Goal: Navigation & Orientation: Find specific page/section

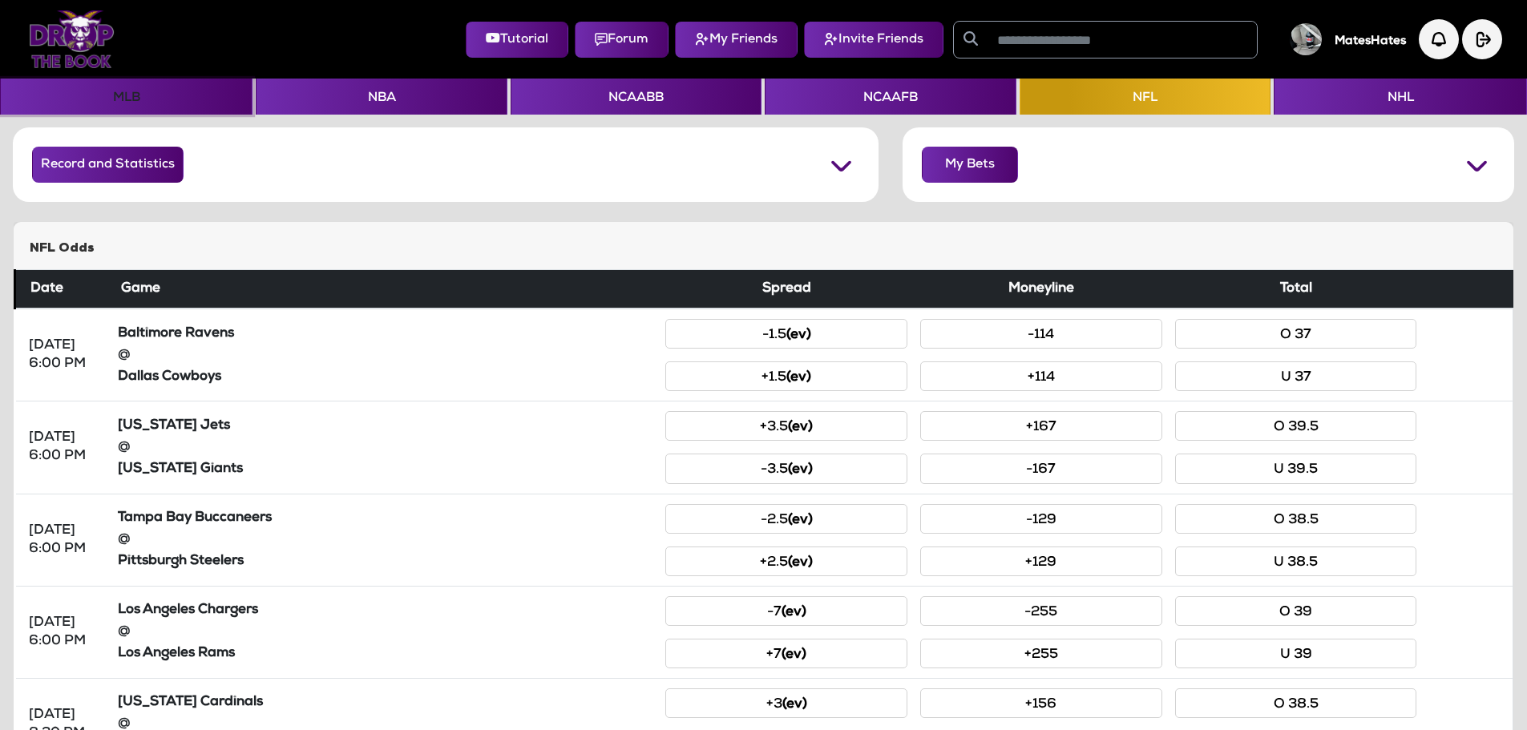
click at [192, 87] on button "MLB" at bounding box center [126, 97] width 253 height 36
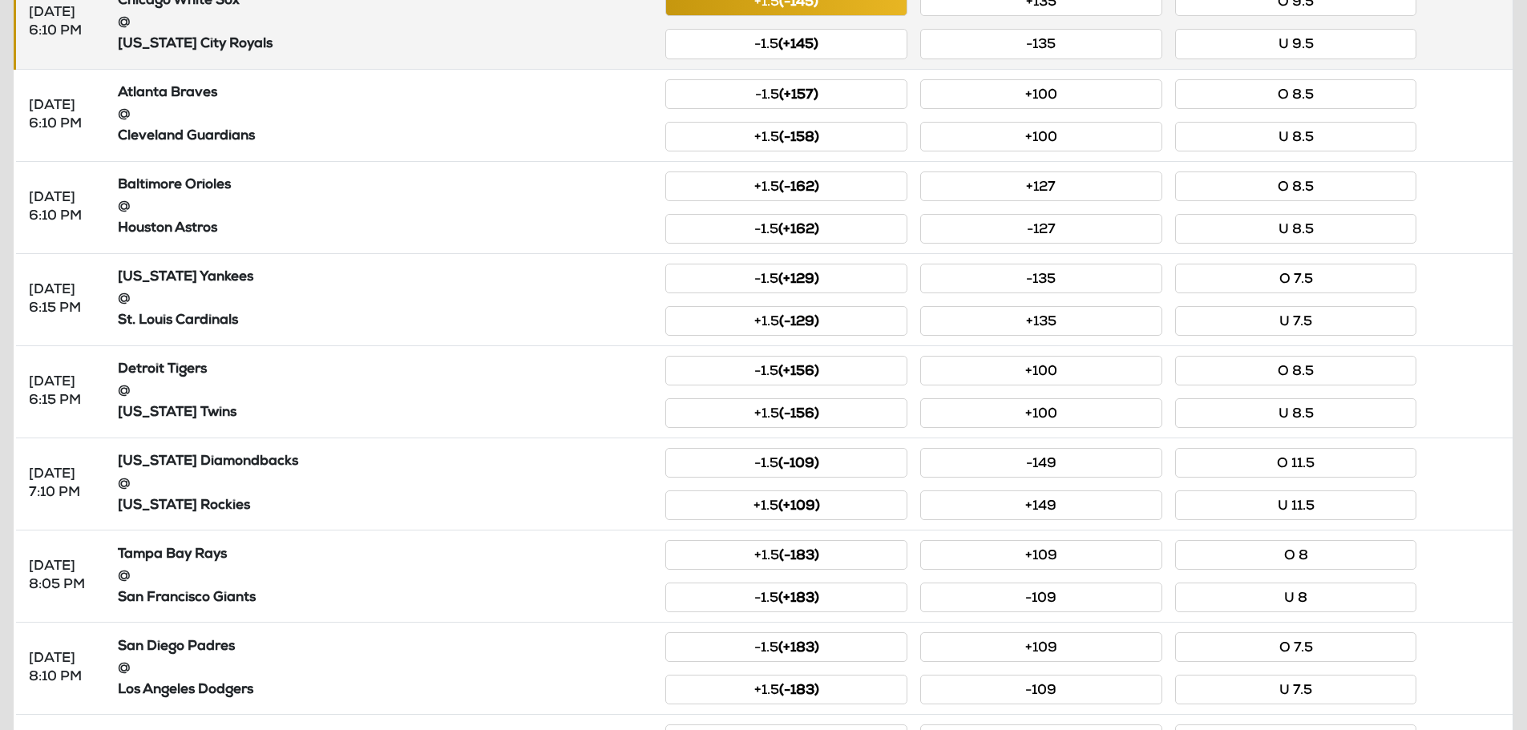
scroll to position [217, 0]
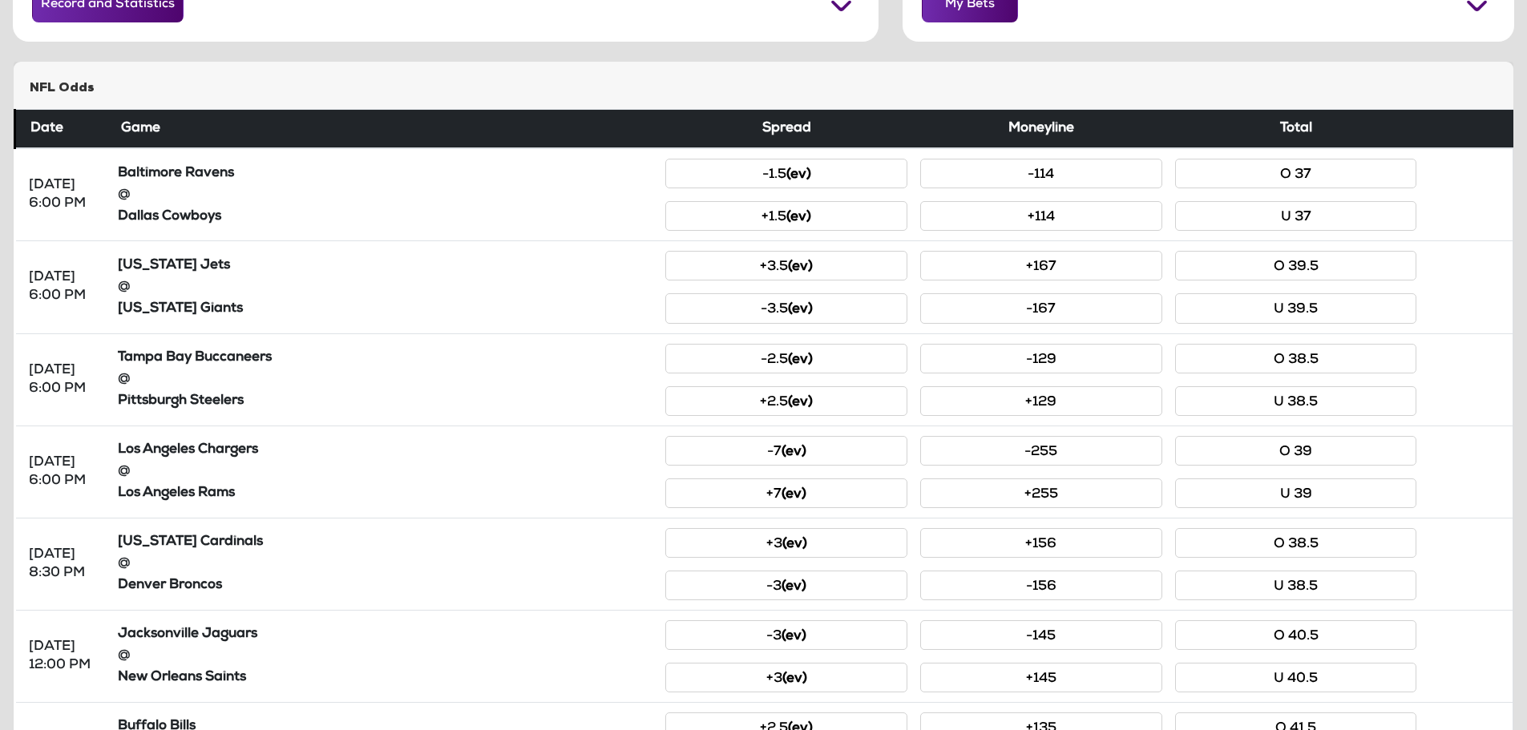
scroll to position [80, 0]
